Goal: Information Seeking & Learning: Understand process/instructions

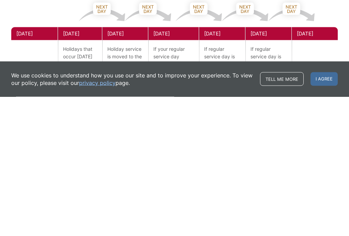
scroll to position [373, 0]
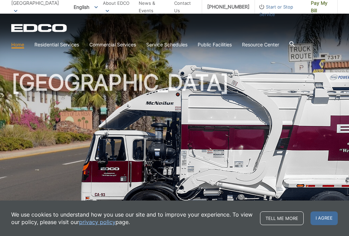
click at [154, 44] on link "Service Schedules" at bounding box center [166, 44] width 41 height 7
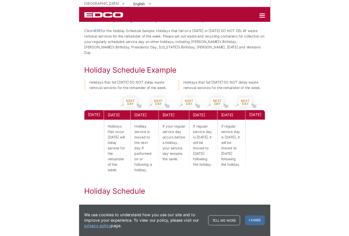
scroll to position [319, 0]
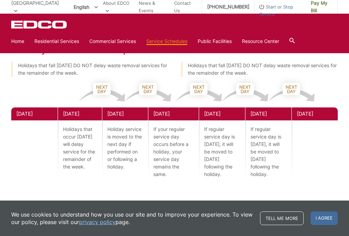
click at [157, 41] on link "Service Schedules" at bounding box center [166, 40] width 41 height 7
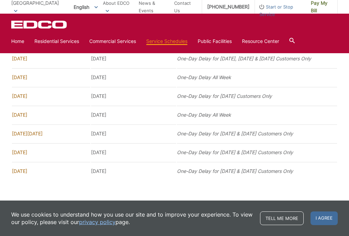
scroll to position [485, 0]
